Goal: Task Accomplishment & Management: Complete application form

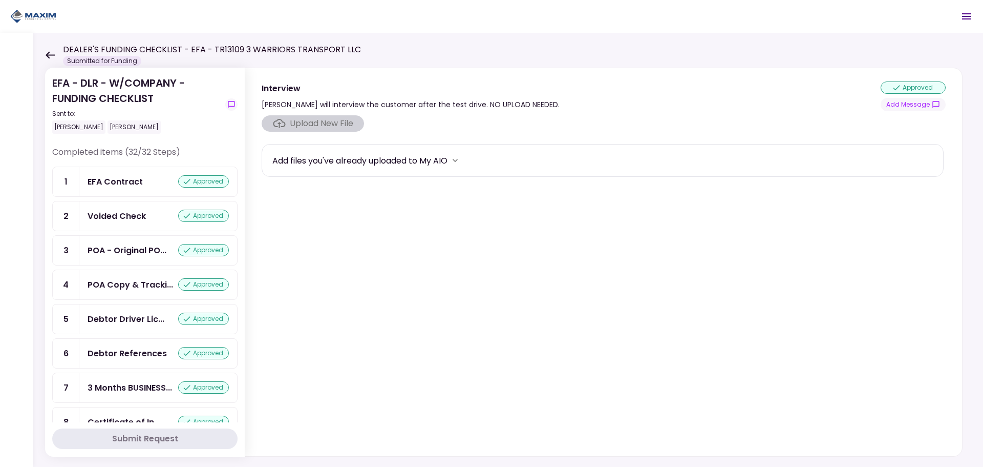
click at [48, 56] on icon at bounding box center [50, 54] width 9 height 7
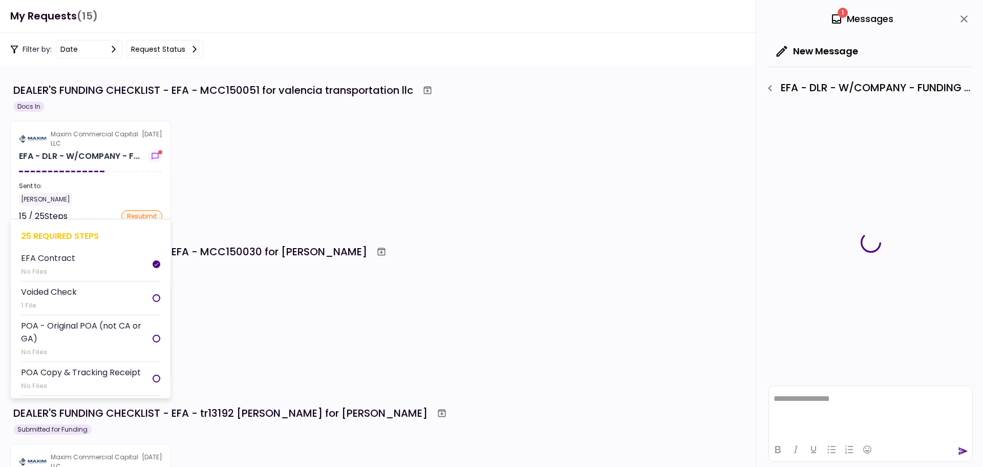
click at [91, 169] on section "Maxim Commercial Capital LLC [DATE] EFA - DLR - W/COMPANY - F... Sent to: [PERS…" at bounding box center [90, 171] width 161 height 100
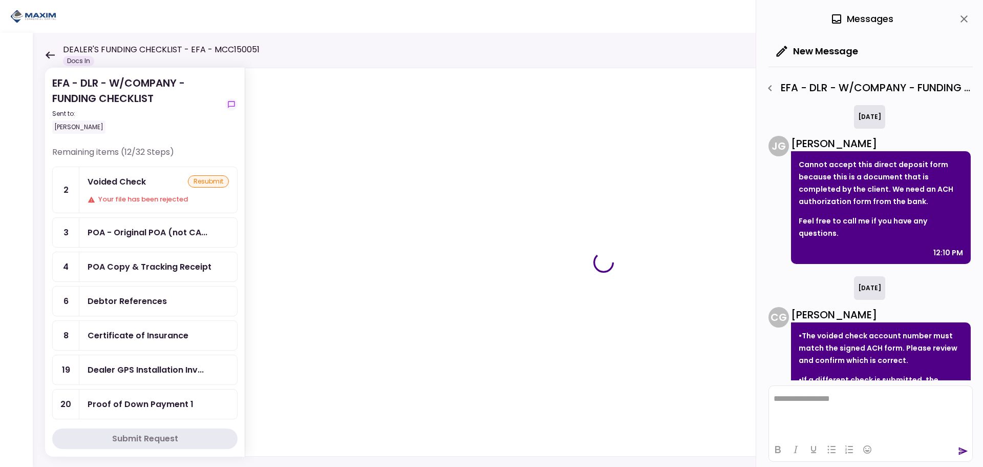
scroll to position [72, 0]
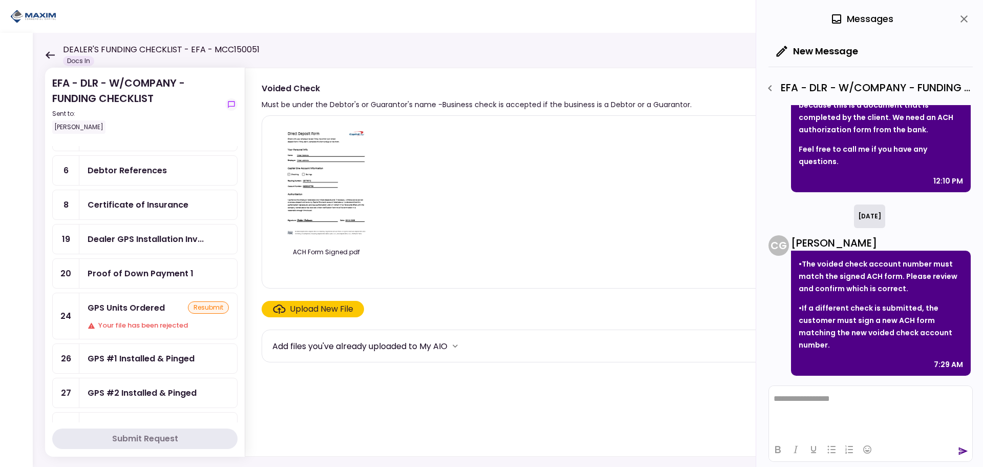
scroll to position [154, 0]
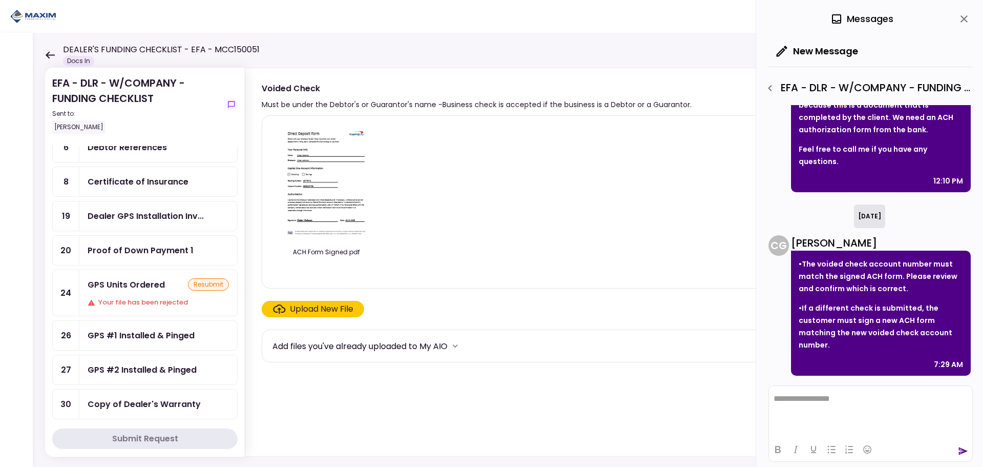
click at [133, 286] on div "GPS Units Ordered" at bounding box center [126, 284] width 77 height 13
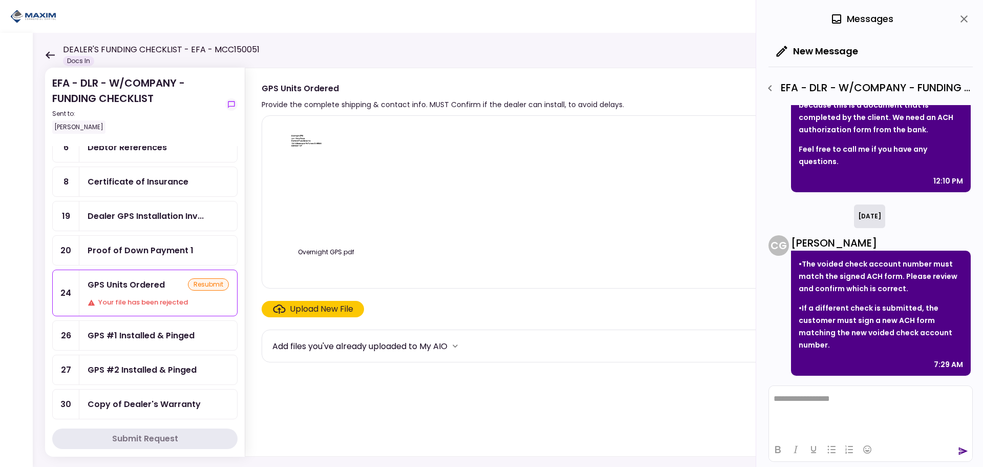
click at [308, 304] on div "Upload New File" at bounding box center [322, 309] width 64 height 12
click at [0, 0] on input "Upload New File" at bounding box center [0, 0] width 0 height 0
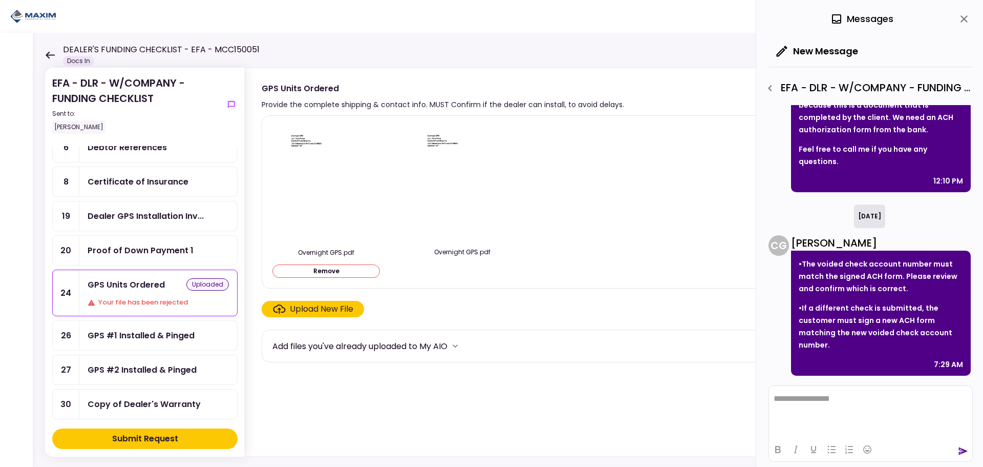
click at [168, 436] on div "Submit Request" at bounding box center [145, 438] width 66 height 12
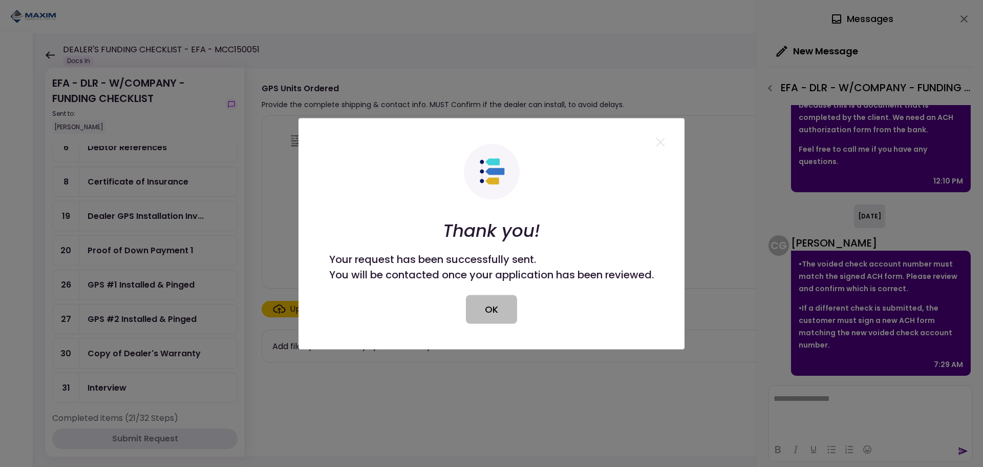
click at [486, 306] on button "OK" at bounding box center [491, 308] width 51 height 29
